Goal: Task Accomplishment & Management: Manage account settings

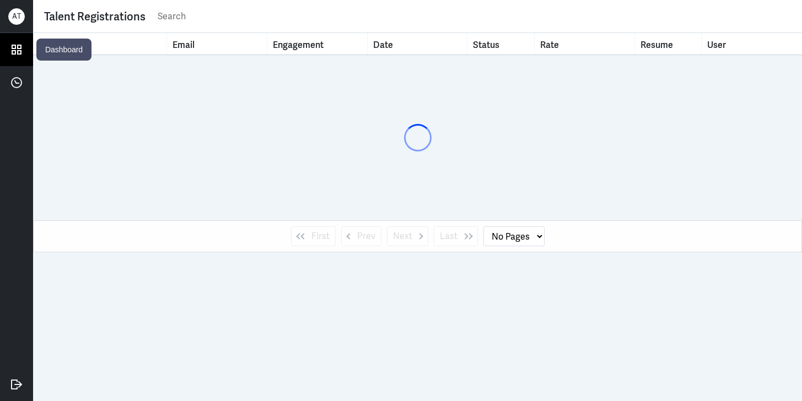
click at [25, 47] on link at bounding box center [16, 49] width 33 height 33
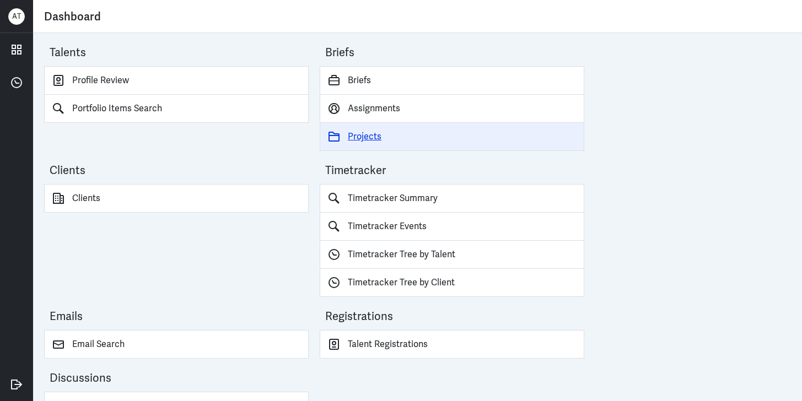
click at [373, 135] on link "Projects" at bounding box center [452, 137] width 265 height 28
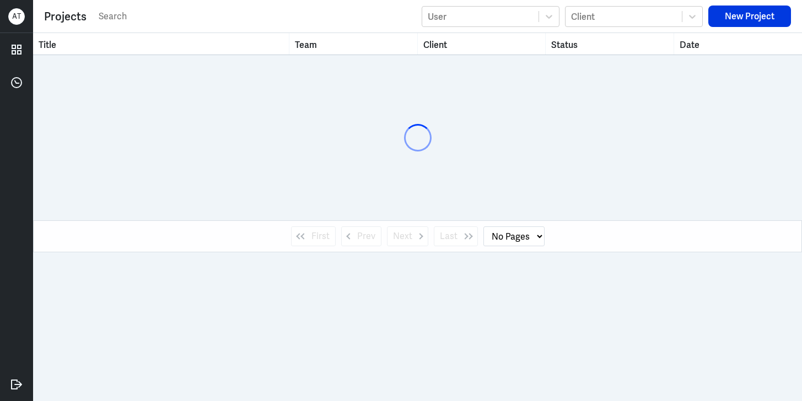
select select "1"
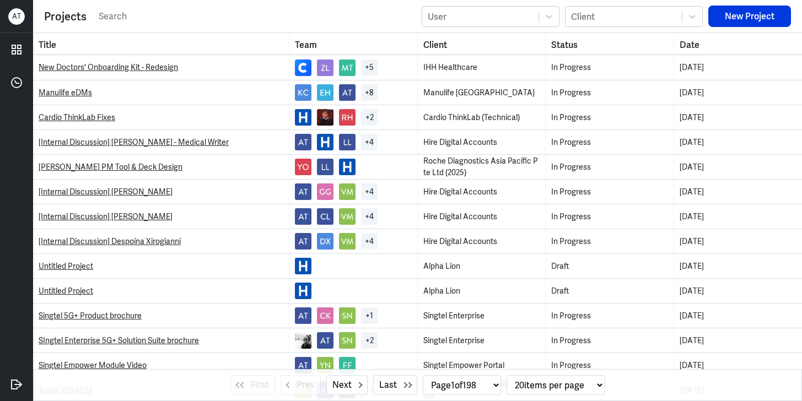
click at [144, 17] on input "text" at bounding box center [257, 16] width 319 height 17
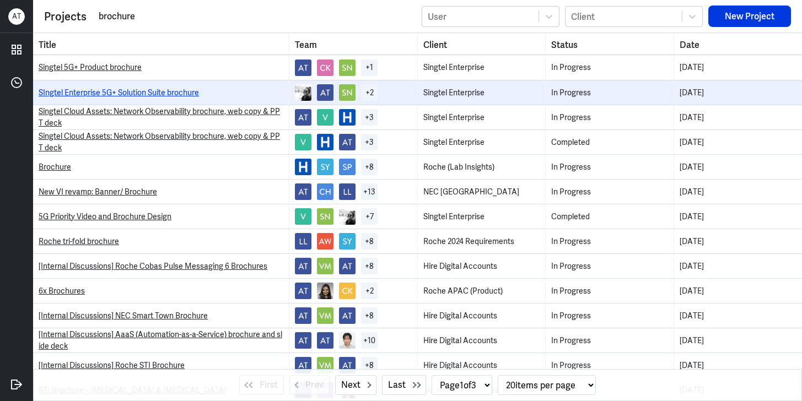
type input "brochure"
click at [123, 95] on link "SIngtel Enterprise 5G+ Solution Suite brochure" at bounding box center [119, 93] width 160 height 10
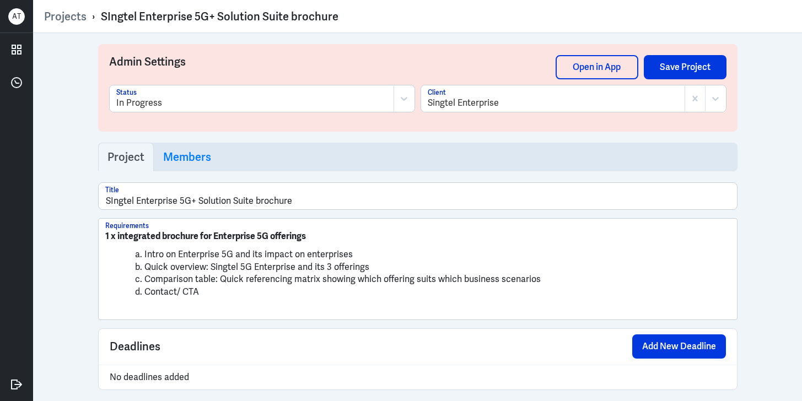
scroll to position [11, 0]
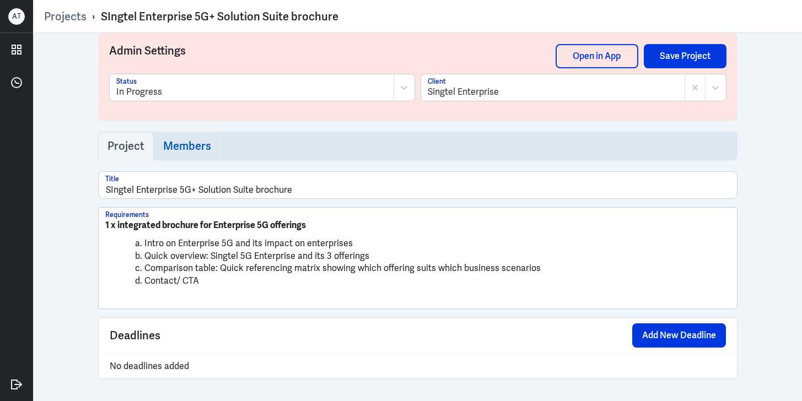
click at [181, 154] on link "Members" at bounding box center [187, 146] width 67 height 29
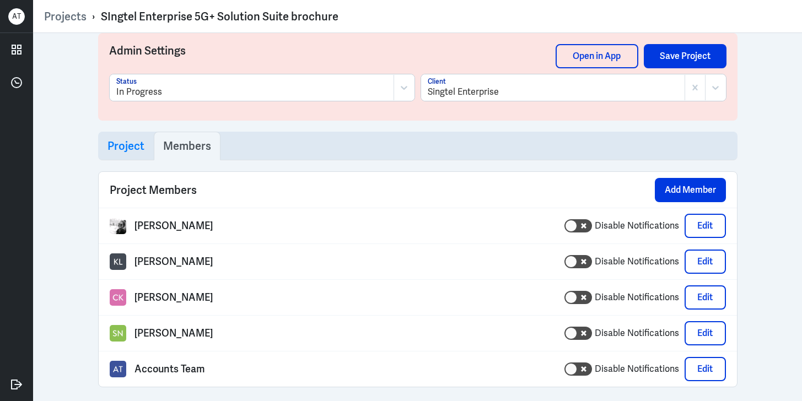
scroll to position [19, 0]
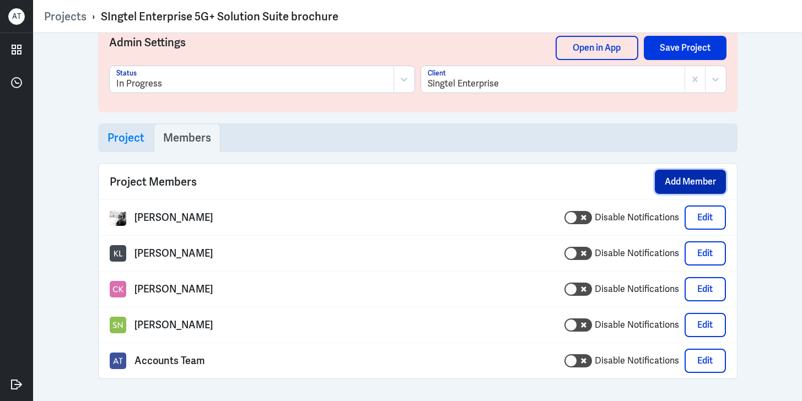
click at [675, 176] on button "Add Member" at bounding box center [690, 182] width 71 height 24
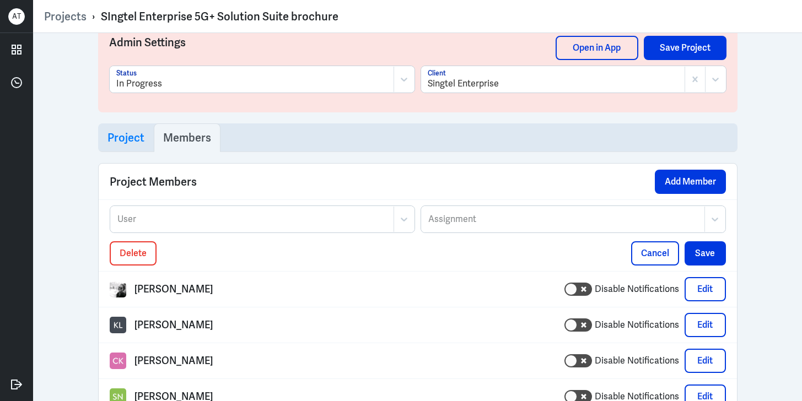
click at [288, 220] on div at bounding box center [252, 219] width 272 height 13
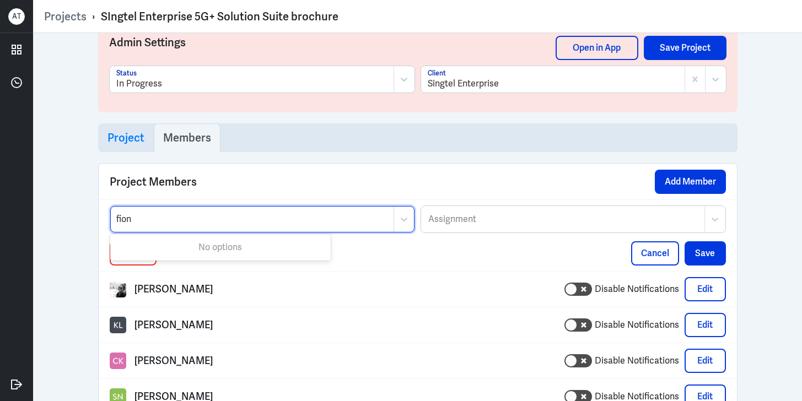
type input "fion"
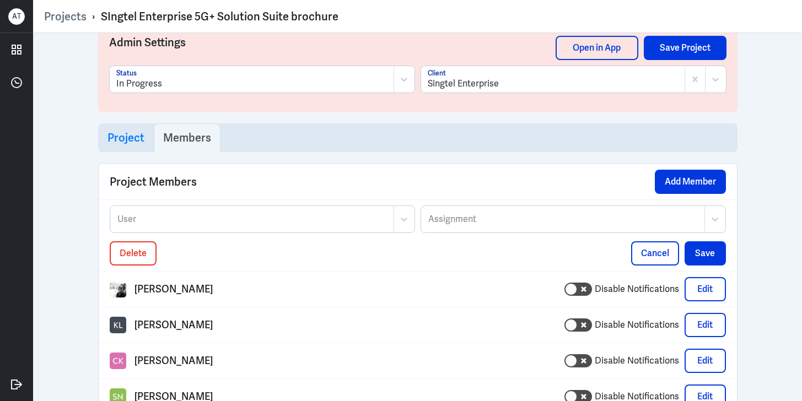
click at [233, 174] on div "Project Members Add Member" at bounding box center [418, 182] width 639 height 36
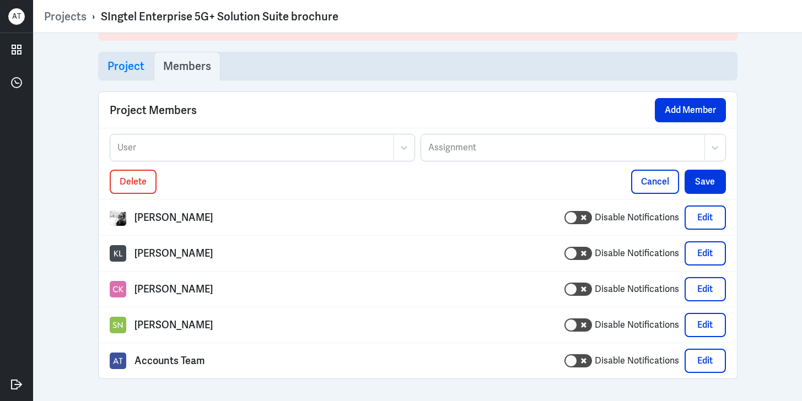
scroll to position [85, 0]
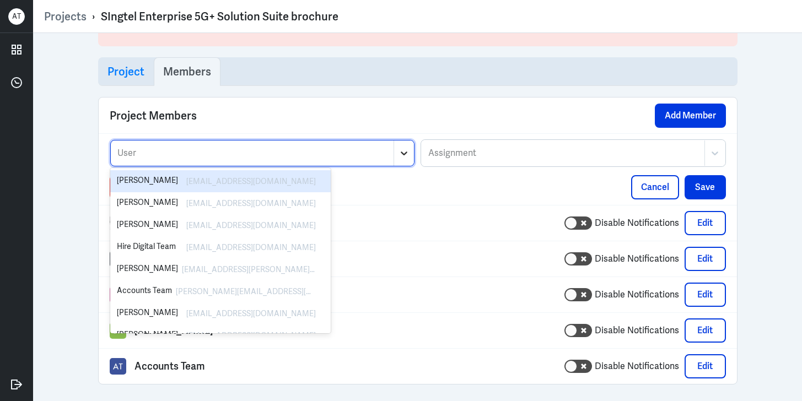
click at [401, 155] on icon at bounding box center [404, 154] width 7 height 4
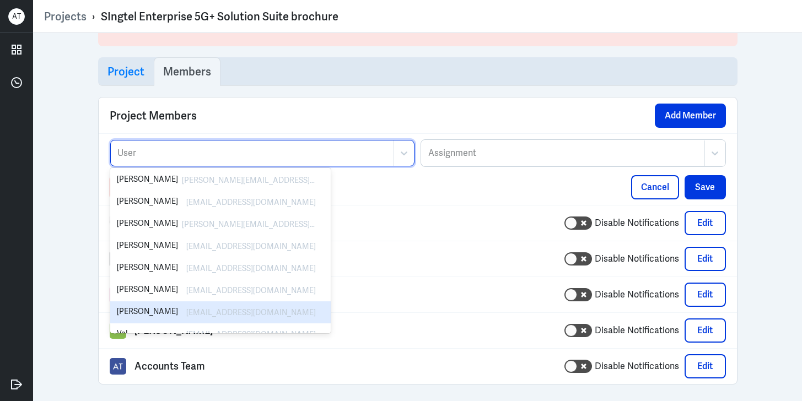
scroll to position [280, 0]
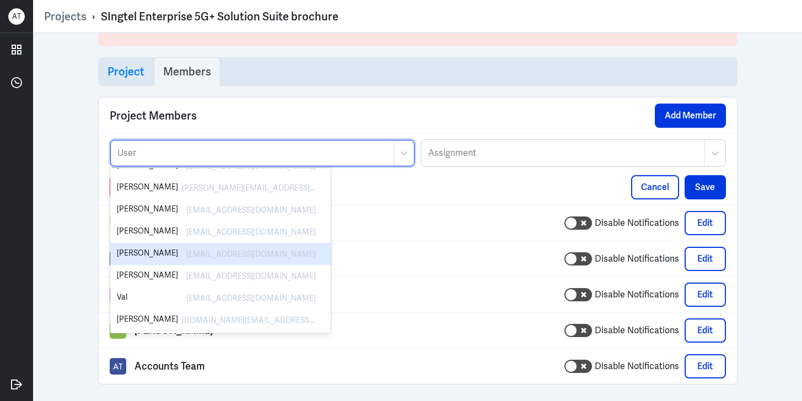
click at [383, 270] on div "[PERSON_NAME] Disable Notifications Edit" at bounding box center [418, 259] width 616 height 24
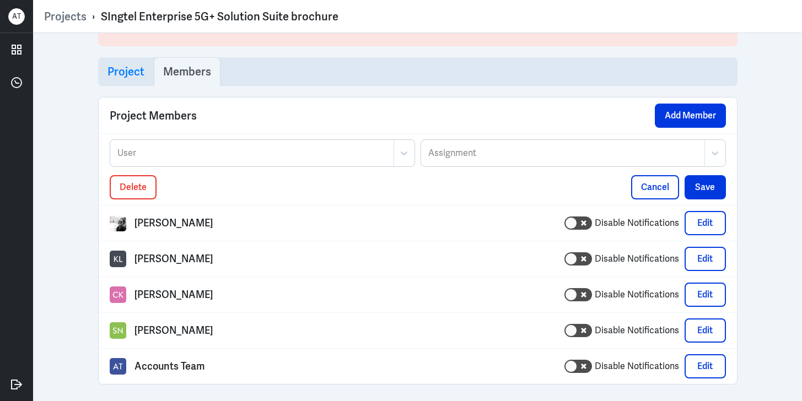
scroll to position [0, 0]
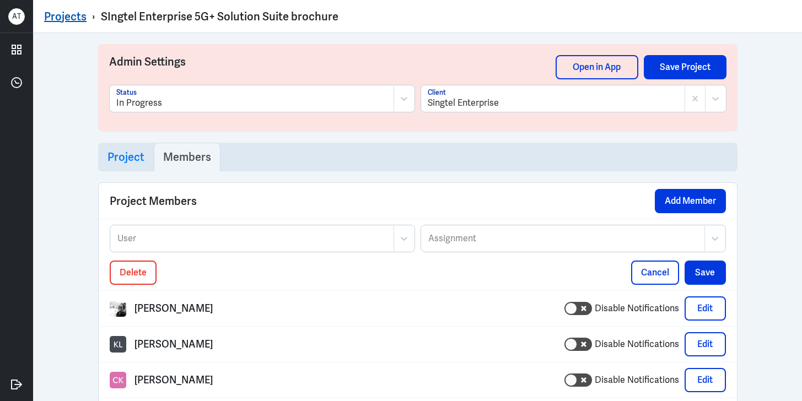
click at [76, 12] on link "Projects" at bounding box center [65, 16] width 42 height 14
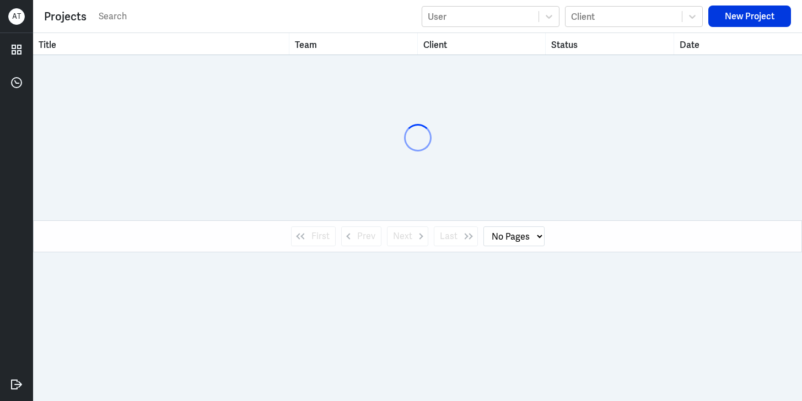
select select "1"
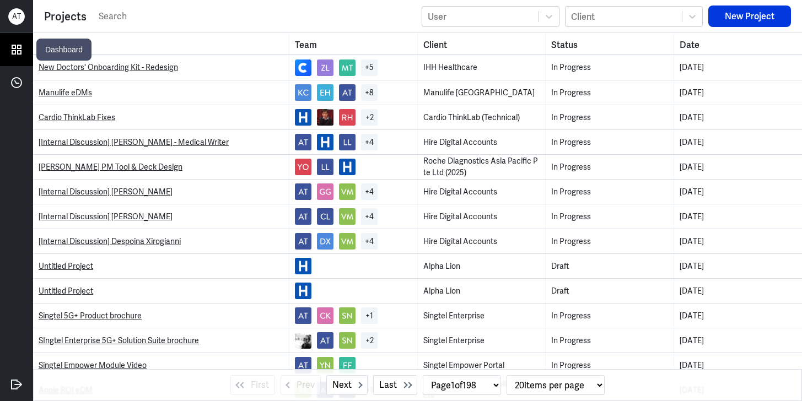
click at [18, 45] on icon at bounding box center [16, 49] width 9 height 9
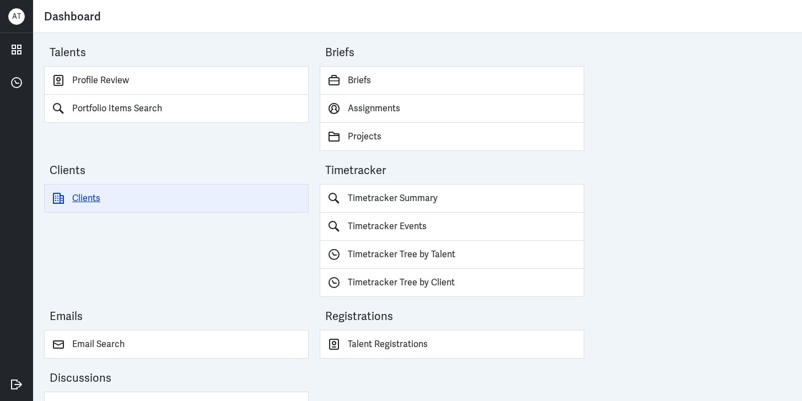
click at [101, 189] on link "Clients" at bounding box center [176, 198] width 265 height 29
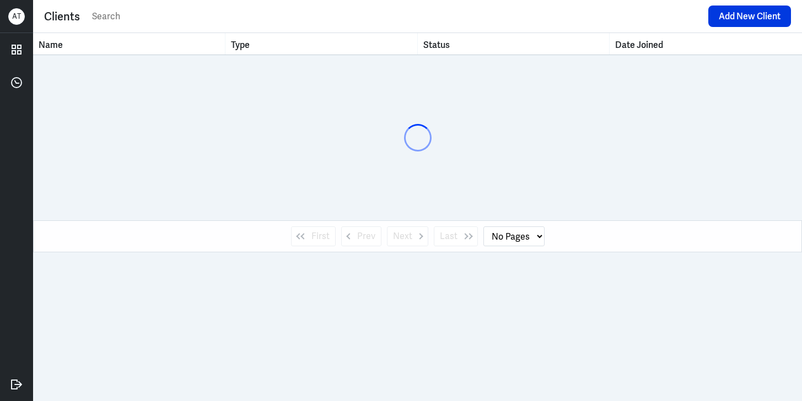
select select "1"
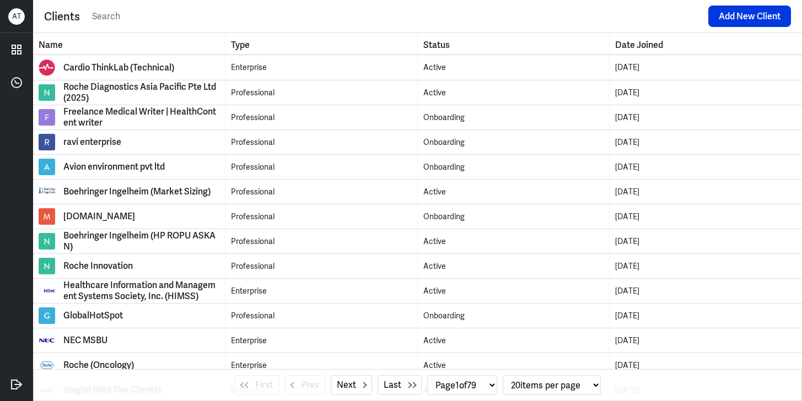
click at [187, 14] on input "text" at bounding box center [397, 16] width 612 height 17
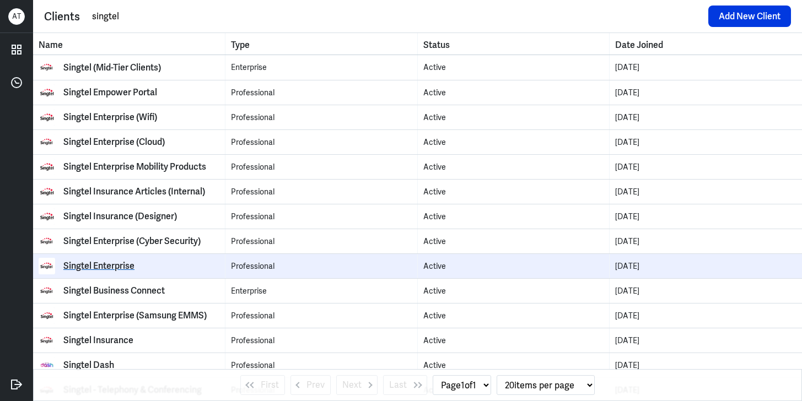
type input "singtel"
click at [125, 264] on div "Singtel Enterprise" at bounding box center [98, 266] width 71 height 11
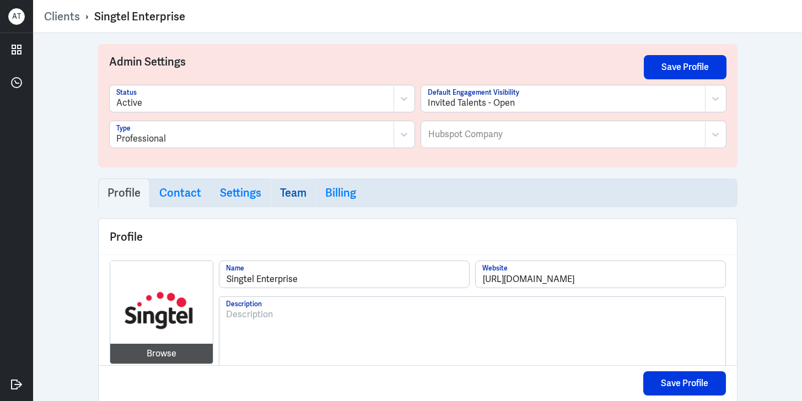
click at [290, 190] on h3 "Team" at bounding box center [293, 192] width 26 height 13
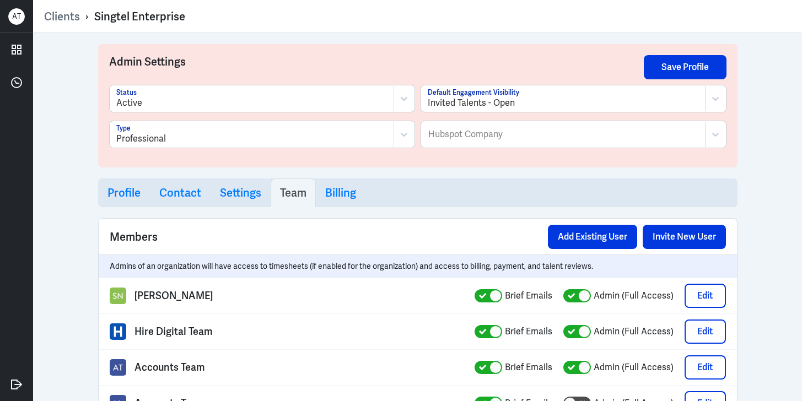
select select "1"
click at [599, 234] on button "Add Existing User" at bounding box center [592, 237] width 89 height 24
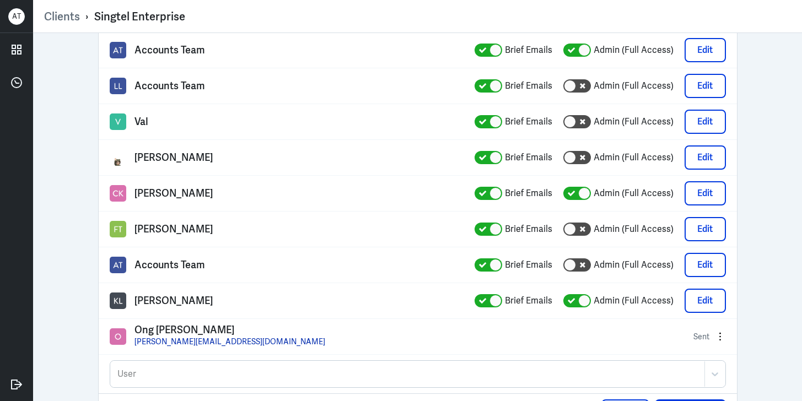
scroll to position [361, 0]
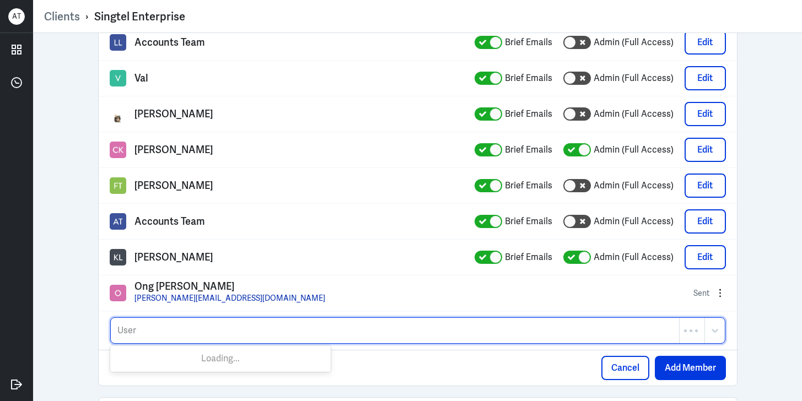
click at [276, 332] on div at bounding box center [394, 330] width 557 height 13
type input "fion"
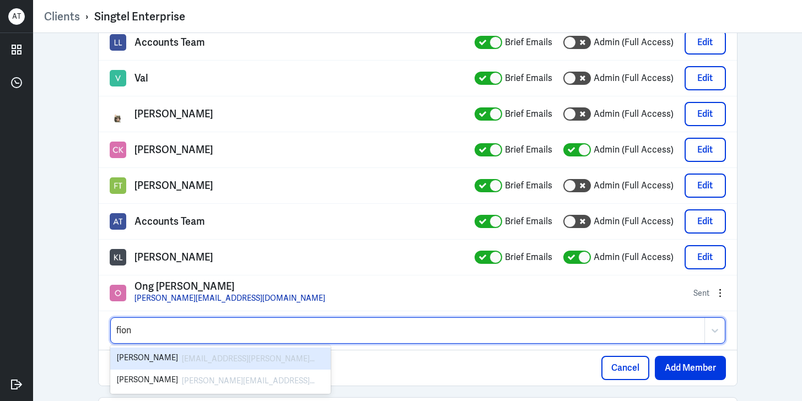
click at [222, 360] on div "[EMAIL_ADDRESS][PERSON_NAME][DOMAIN_NAME]" at bounding box center [249, 358] width 134 height 13
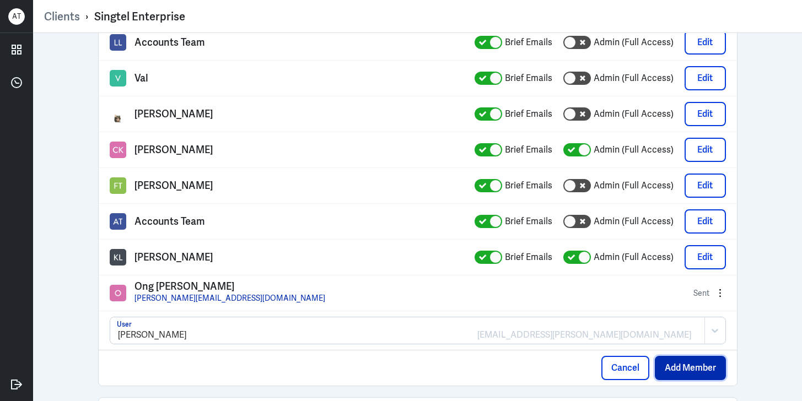
click at [682, 363] on button "Add Member" at bounding box center [690, 368] width 71 height 24
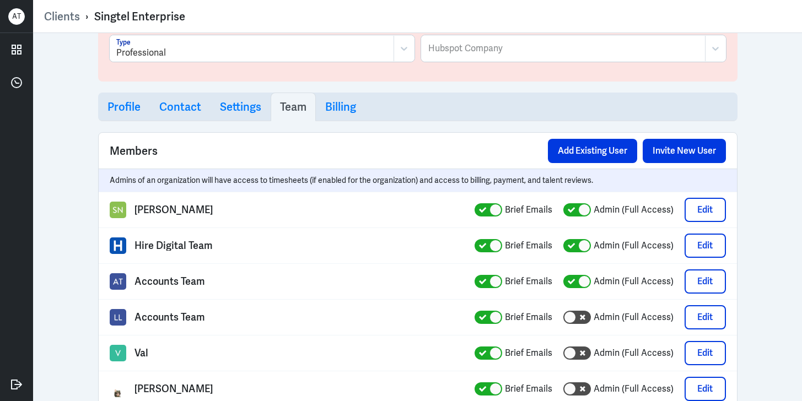
scroll to position [0, 0]
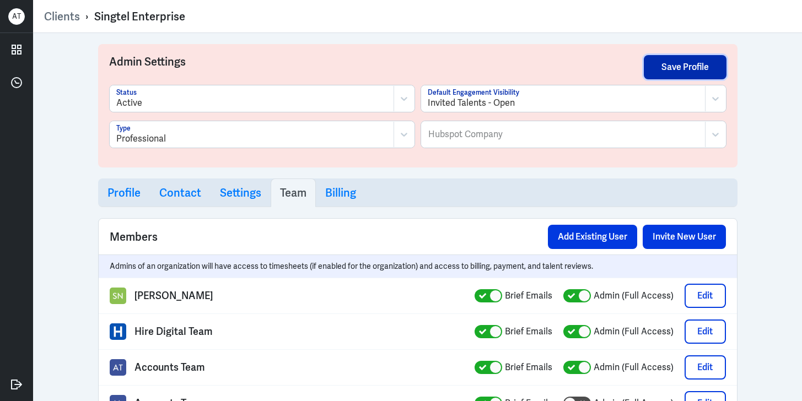
click at [666, 66] on button "Save Profile" at bounding box center [685, 67] width 83 height 24
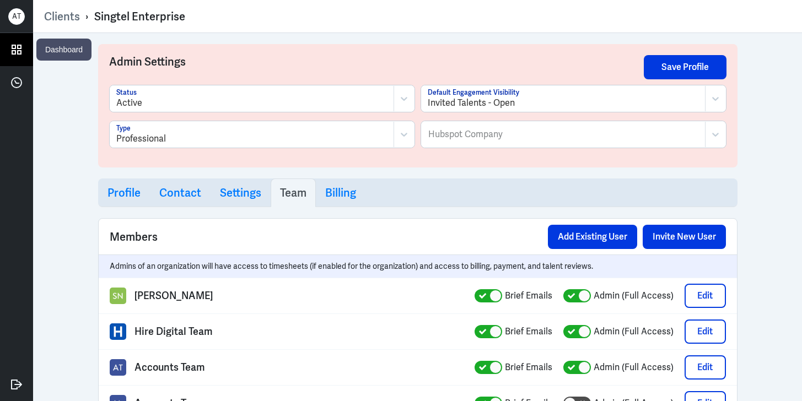
click at [20, 50] on icon at bounding box center [16, 49] width 9 height 9
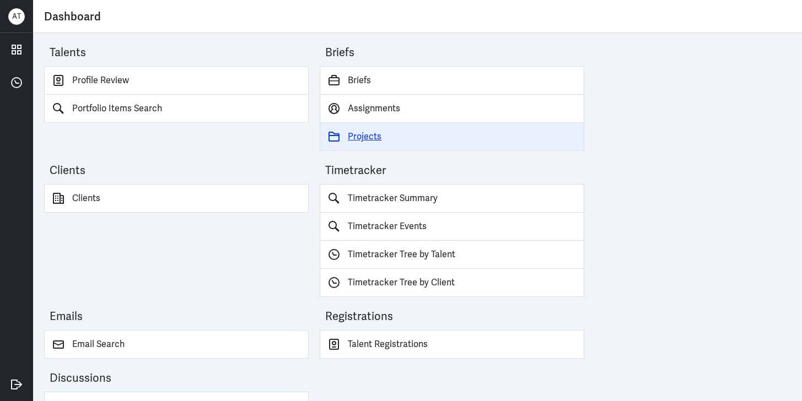
click at [374, 139] on link "Projects" at bounding box center [452, 137] width 265 height 28
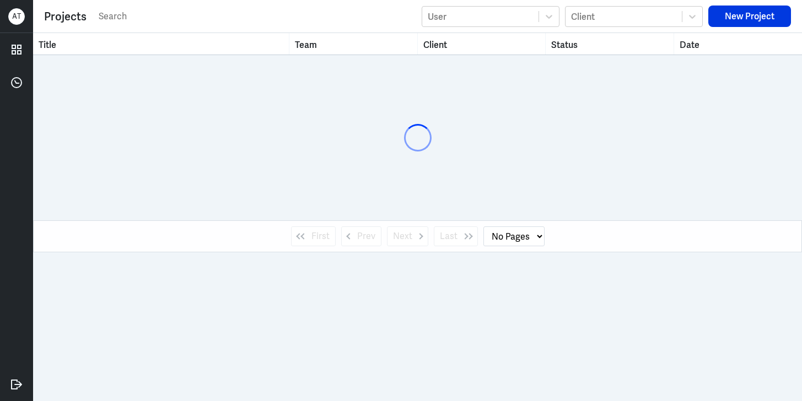
select select "1"
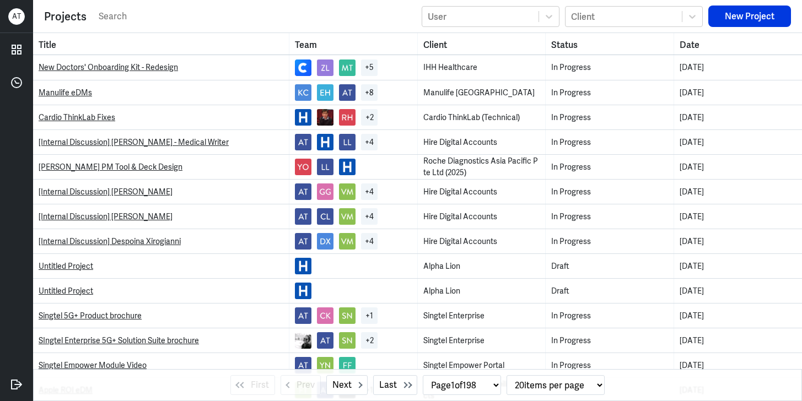
click at [165, 10] on input "text" at bounding box center [257, 16] width 319 height 17
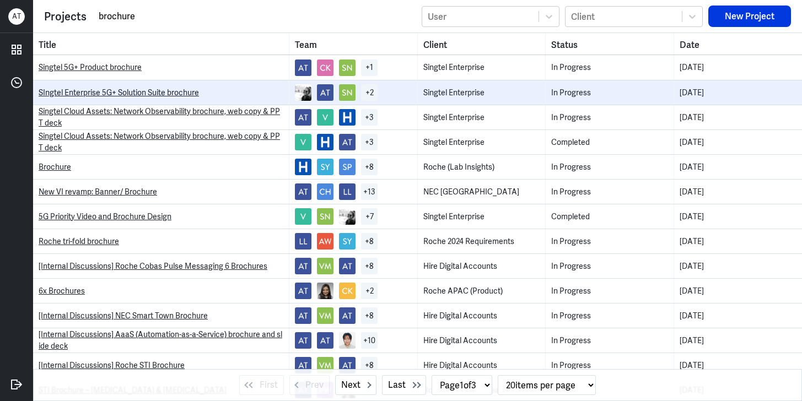
type input "brochure"
click at [130, 85] on td "SIngtel Enterprise 5G+ Solution Suite brochure" at bounding box center [161, 93] width 256 height 24
click at [130, 91] on link "SIngtel Enterprise 5G+ Solution Suite brochure" at bounding box center [119, 93] width 160 height 10
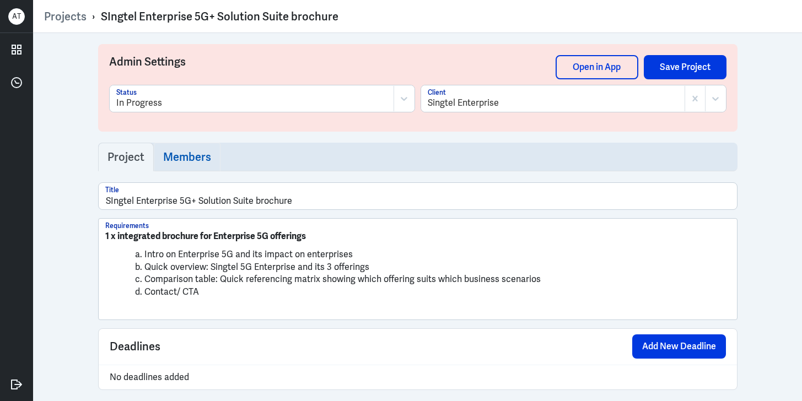
click at [183, 154] on h3 "Members" at bounding box center [187, 157] width 48 height 13
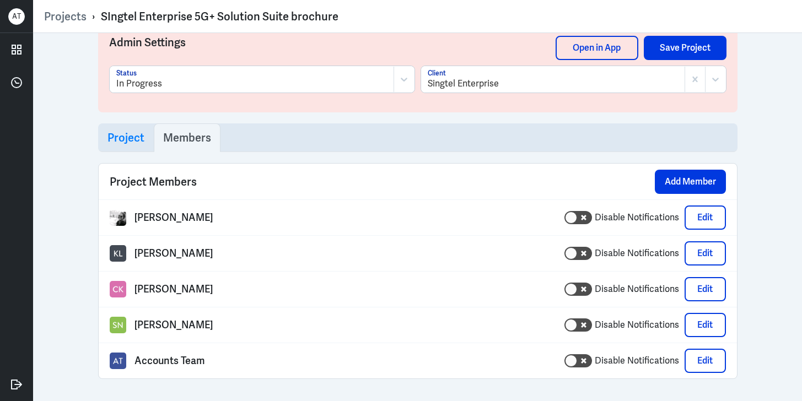
scroll to position [1, 0]
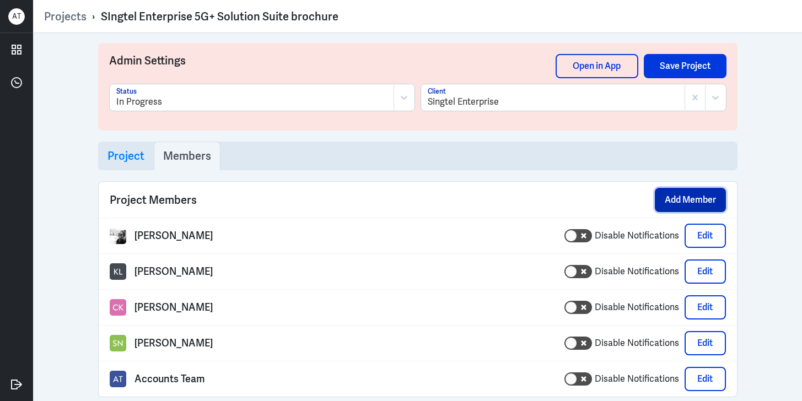
click at [681, 200] on button "Add Member" at bounding box center [690, 200] width 71 height 24
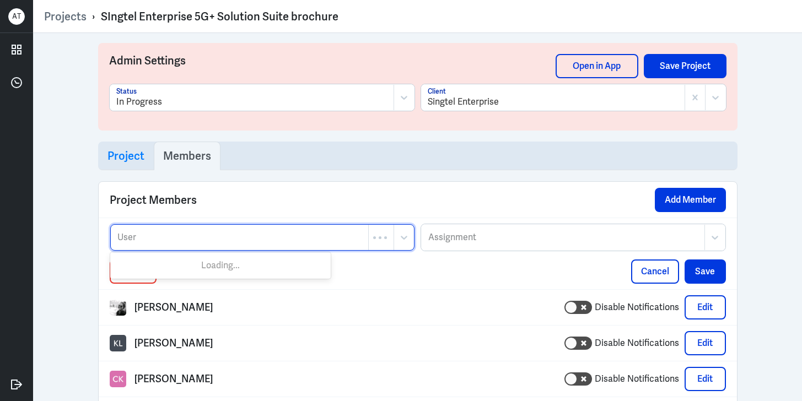
click at [233, 232] on div at bounding box center [239, 237] width 246 height 13
type input "fion"
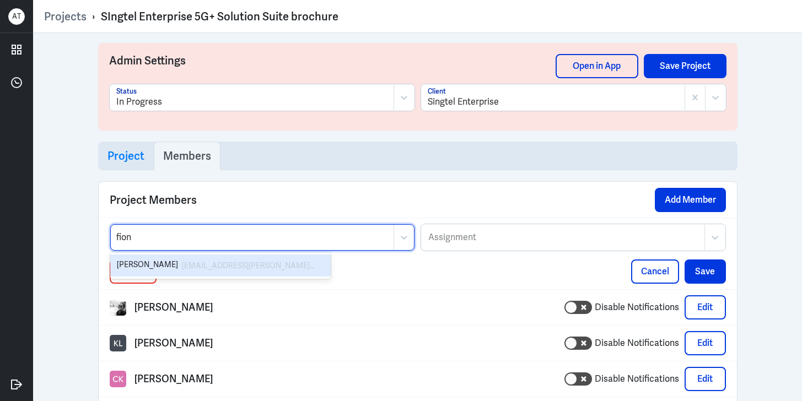
click at [191, 266] on div "[PERSON_NAME] [EMAIL_ADDRESS][PERSON_NAME][DOMAIN_NAME]" at bounding box center [220, 265] width 207 height 13
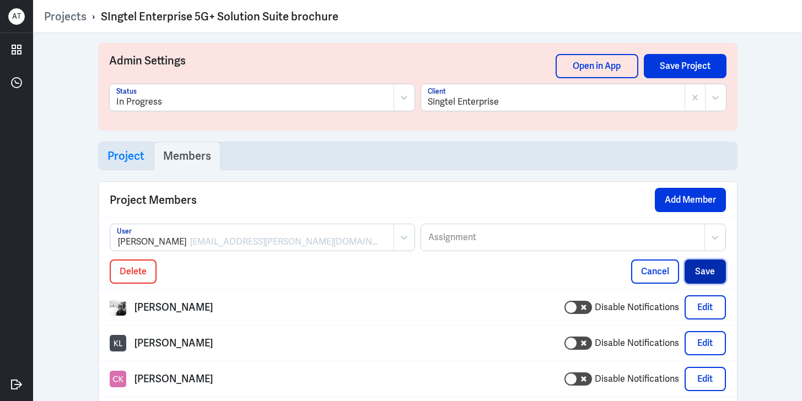
click at [699, 271] on button "Save" at bounding box center [705, 272] width 41 height 24
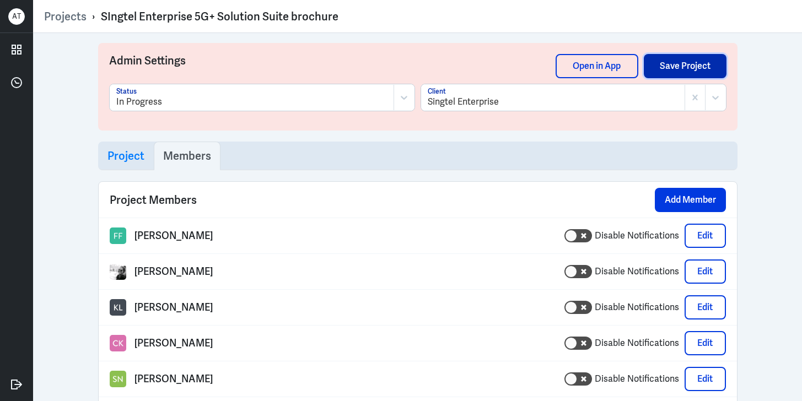
click at [677, 65] on button "Save Project" at bounding box center [685, 66] width 83 height 24
